Goal: Transaction & Acquisition: Obtain resource

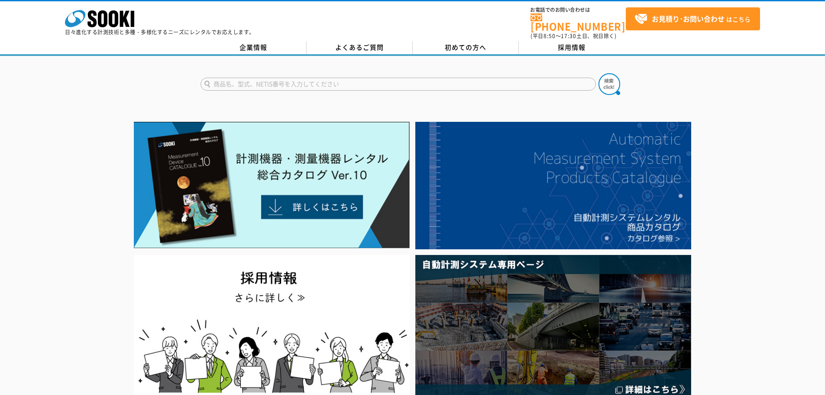
click at [441, 78] on input "text" at bounding box center [398, 84] width 395 height 13
type input "PS1"
click at [599, 73] on button at bounding box center [610, 84] width 22 height 22
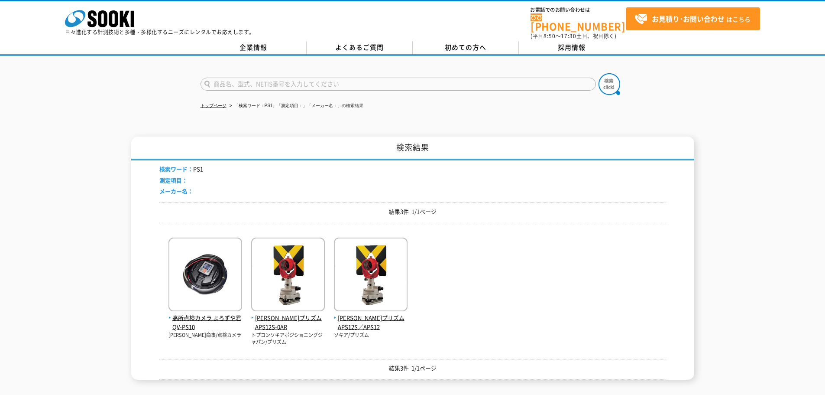
click at [233, 79] on input "text" at bounding box center [398, 84] width 395 height 13
type input "PS-1"
click at [609, 80] on img at bounding box center [610, 84] width 22 height 22
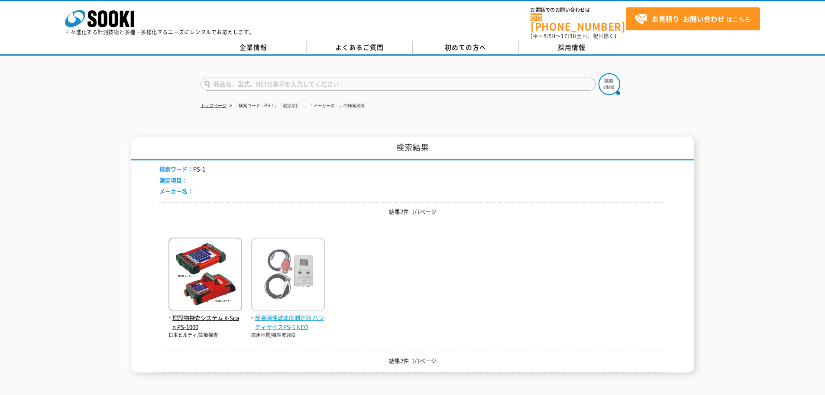
click at [307, 271] on img at bounding box center [288, 275] width 74 height 76
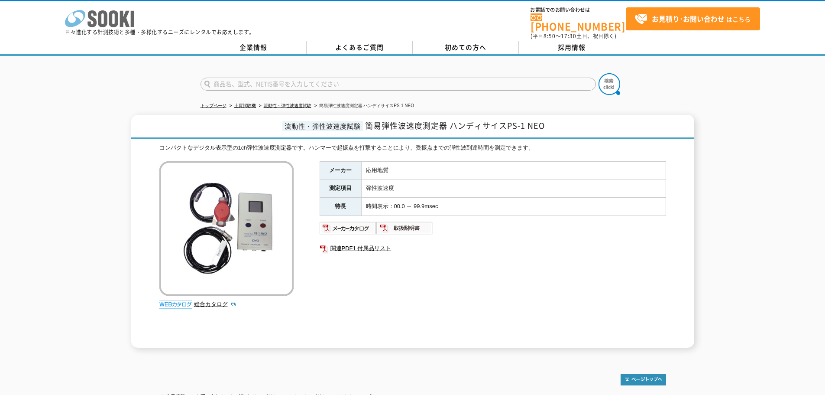
click at [121, 21] on polygon at bounding box center [125, 19] width 10 height 16
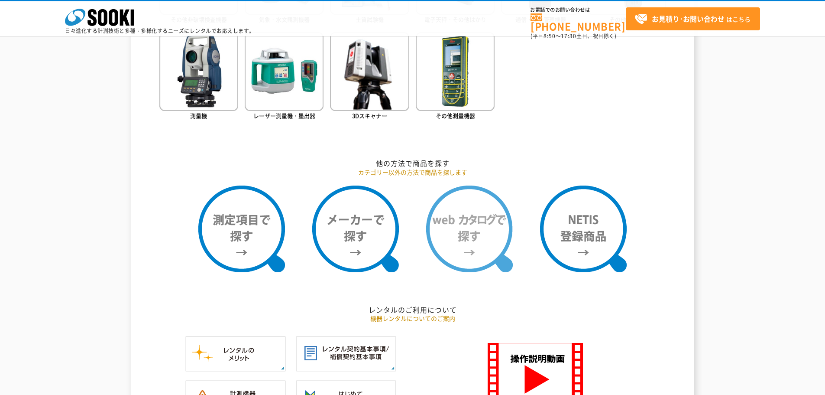
scroll to position [693, 0]
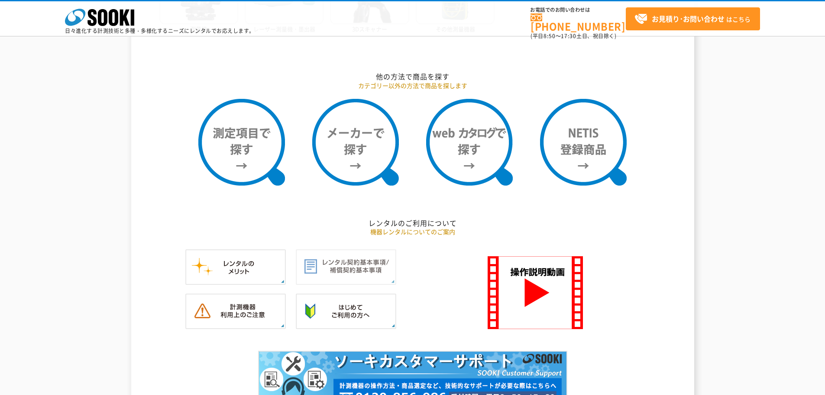
click at [321, 266] on img at bounding box center [346, 267] width 100 height 36
click at [377, 273] on img at bounding box center [346, 267] width 100 height 36
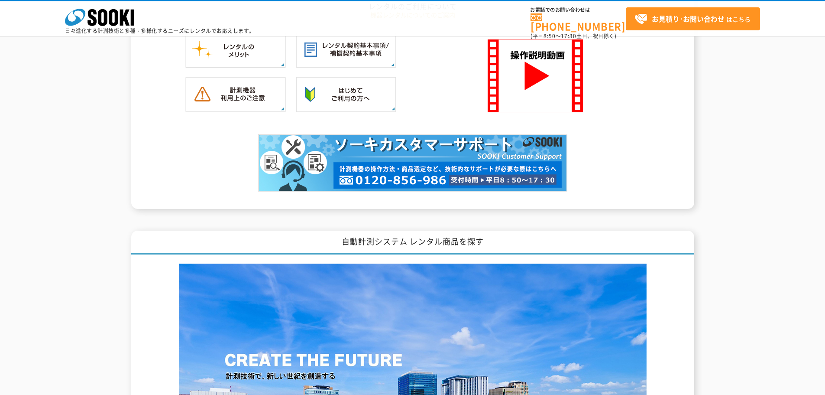
scroll to position [736, 0]
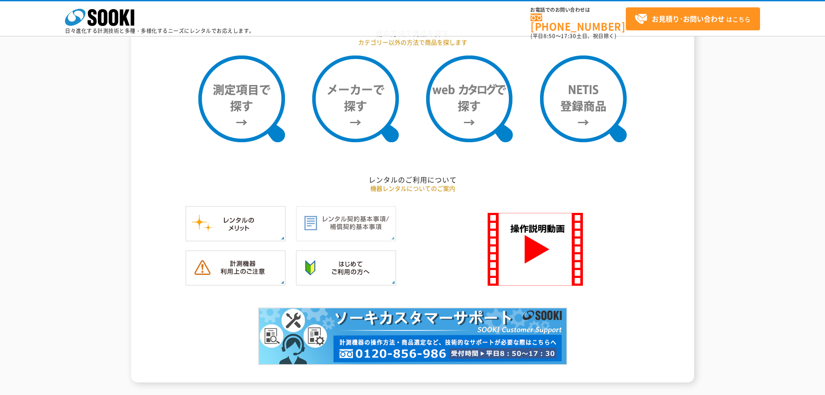
click at [354, 230] on img at bounding box center [346, 224] width 100 height 36
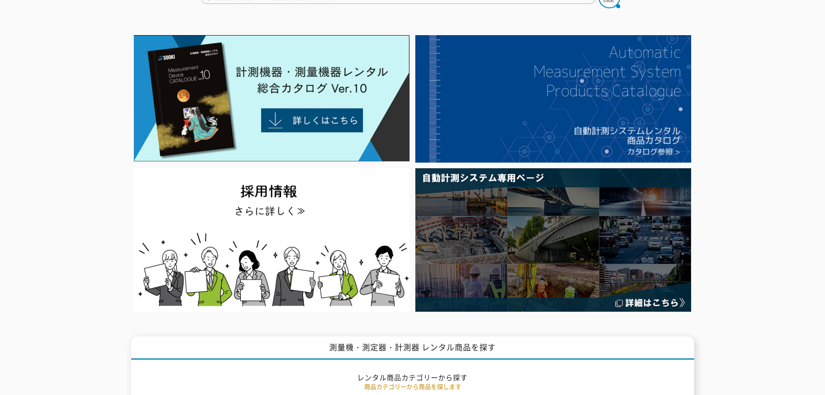
scroll to position [0, 0]
